Goal: Find specific fact: Find specific fact

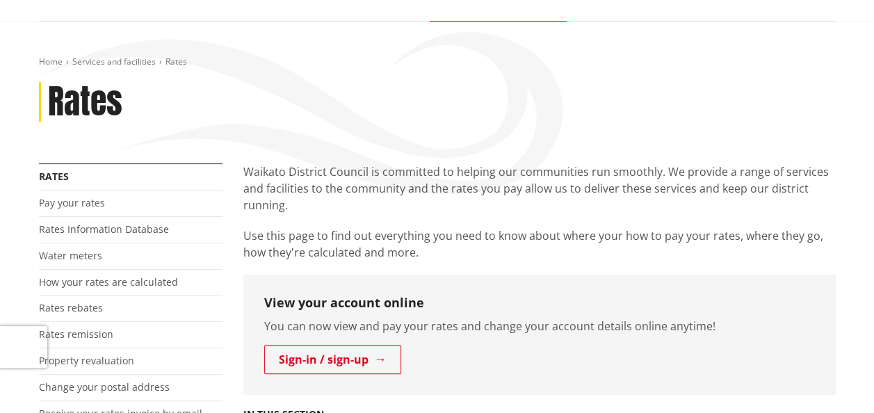
scroll to position [139, 0]
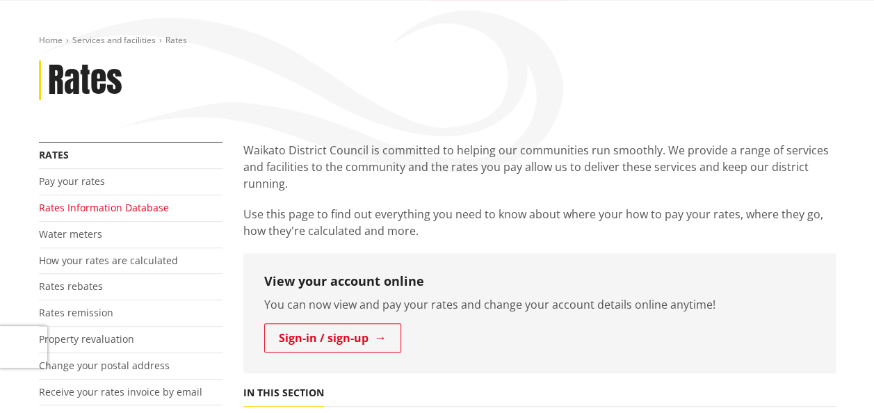
click at [99, 202] on link "Rates Information Database" at bounding box center [104, 207] width 130 height 13
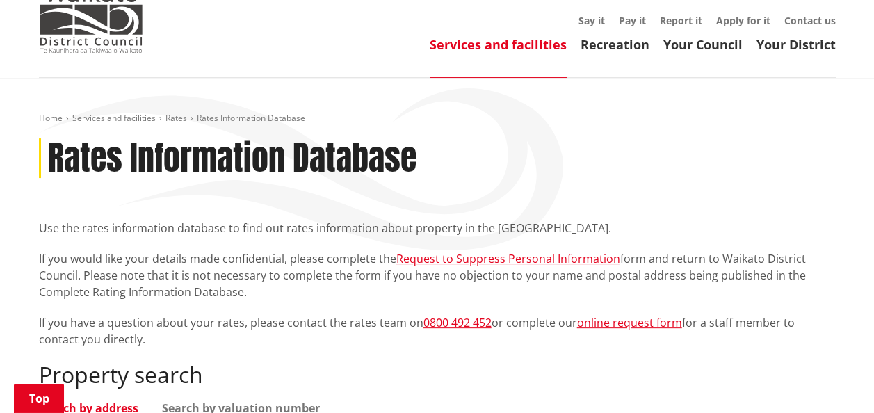
scroll to position [209, 0]
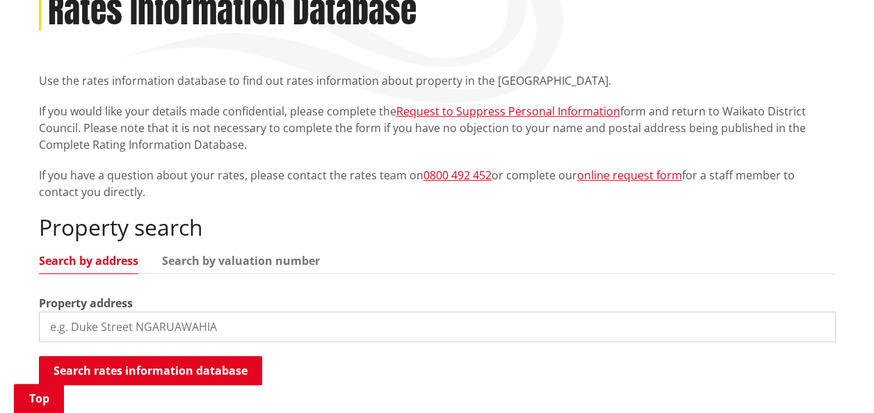
click at [171, 315] on input "search" at bounding box center [437, 327] width 797 height 31
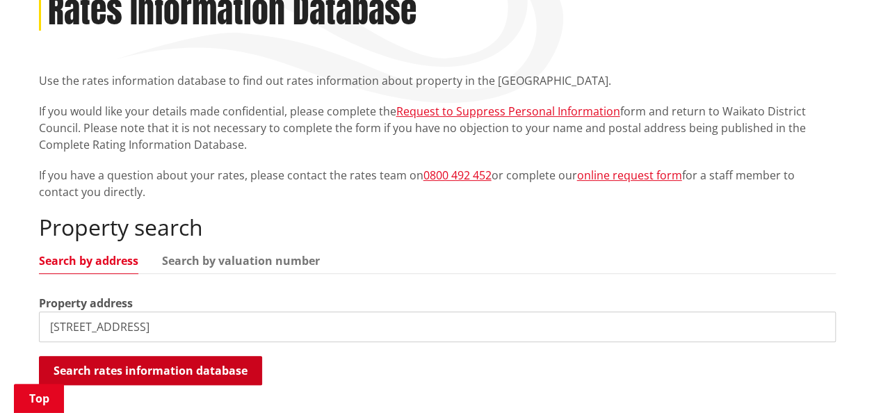
click at [199, 376] on button "Search rates information database" at bounding box center [150, 370] width 223 height 29
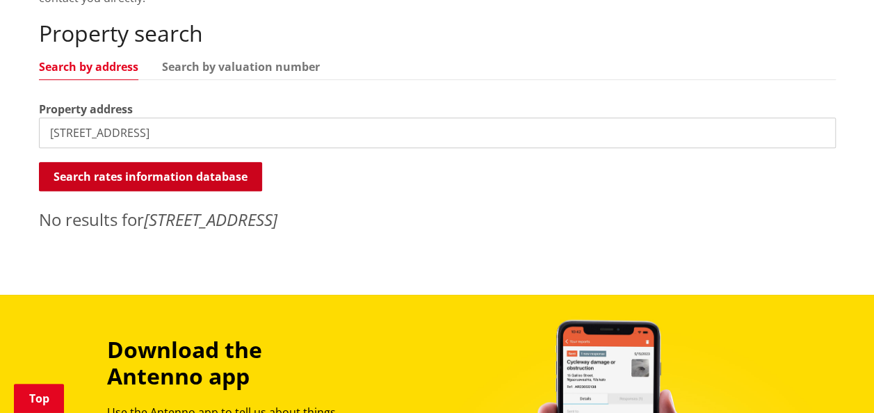
scroll to position [417, 0]
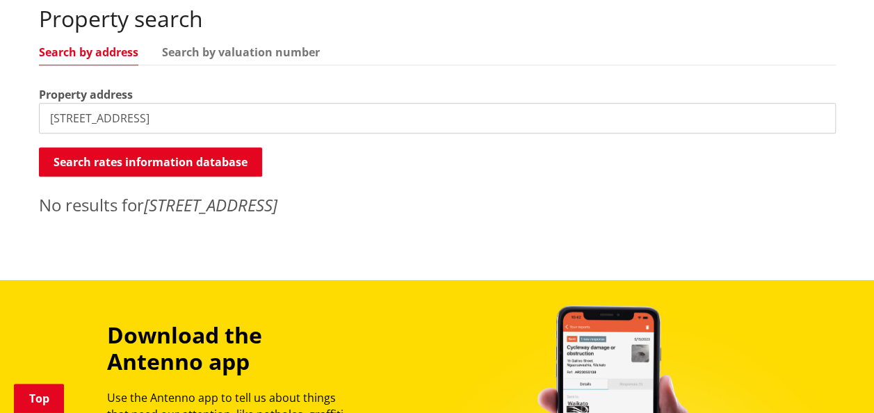
click at [188, 120] on input "[STREET_ADDRESS]" at bounding box center [437, 118] width 797 height 31
type input "[STREET_ADDRESS]"
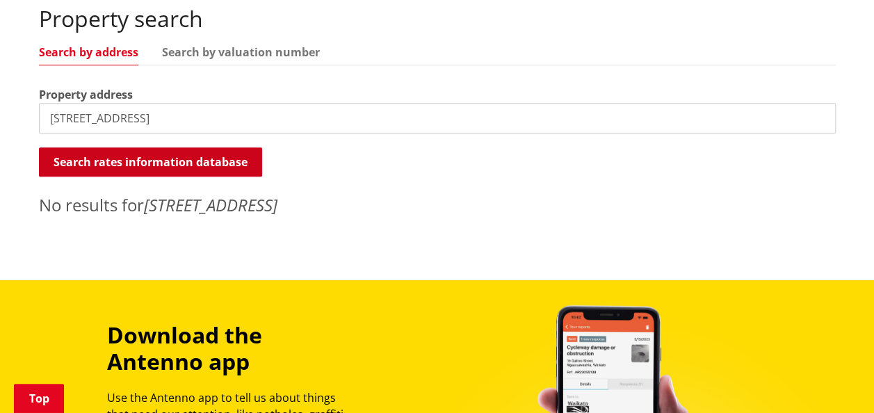
click at [191, 163] on button "Search rates information database" at bounding box center [150, 161] width 223 height 29
